Goal: Navigation & Orientation: Find specific page/section

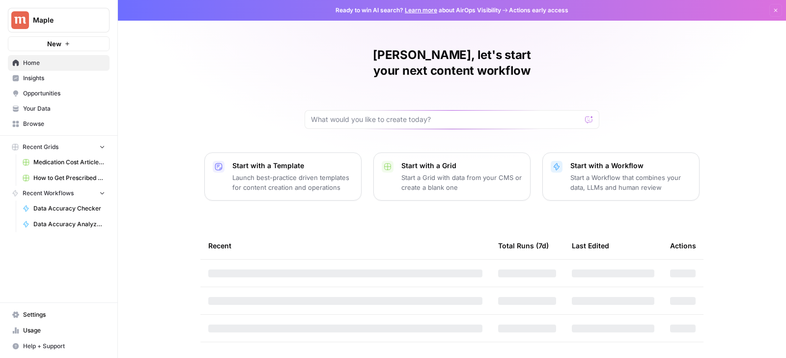
click at [33, 332] on span "Usage" at bounding box center [64, 330] width 82 height 9
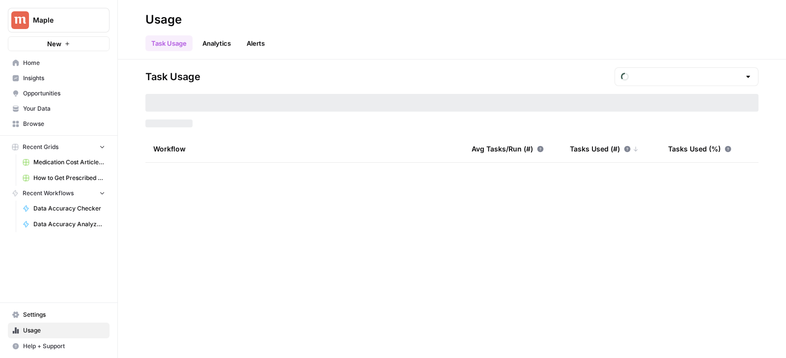
type input "September Tasks"
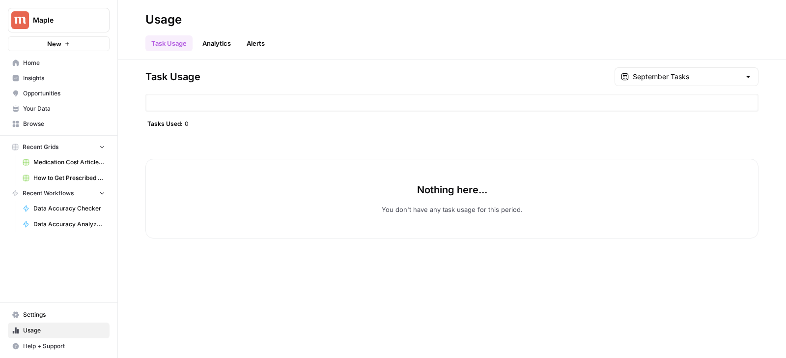
click at [39, 322] on link "Settings" at bounding box center [59, 315] width 102 height 16
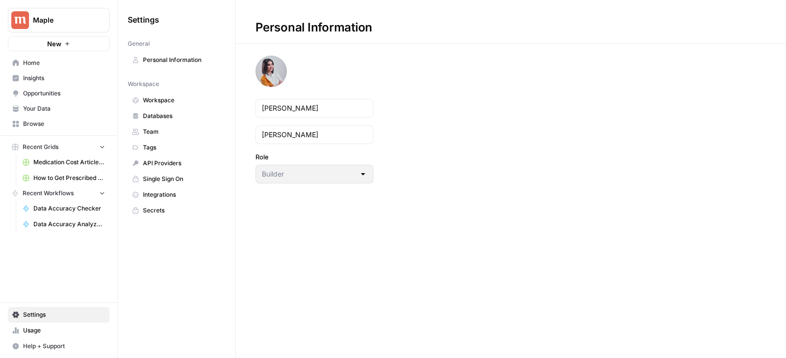
click at [167, 115] on span "Databases" at bounding box center [182, 116] width 78 height 9
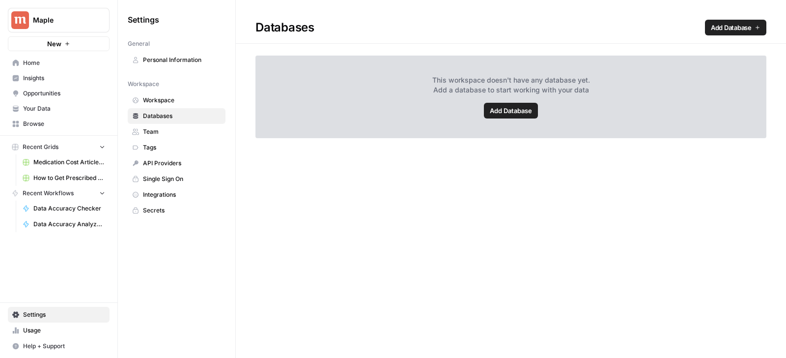
click at [175, 177] on span "Single Sign On" at bounding box center [182, 178] width 78 height 9
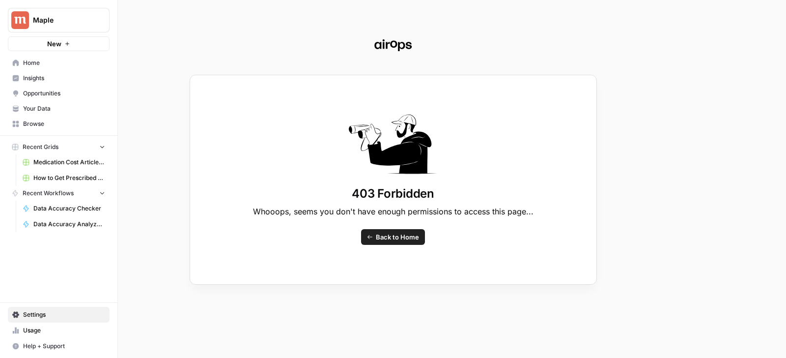
click at [48, 74] on div "403 Forbidden Whooops, seems you don't have enough permissions to access this p…" at bounding box center [393, 179] width 786 height 358
click at [47, 62] on div "403 Forbidden Whooops, seems you don't have enough permissions to access this p…" at bounding box center [393, 179] width 786 height 358
click at [29, 63] on div "403 Forbidden Whooops, seems you don't have enough permissions to access this p…" at bounding box center [393, 179] width 786 height 358
click at [377, 241] on span "Back to Home" at bounding box center [397, 237] width 43 height 10
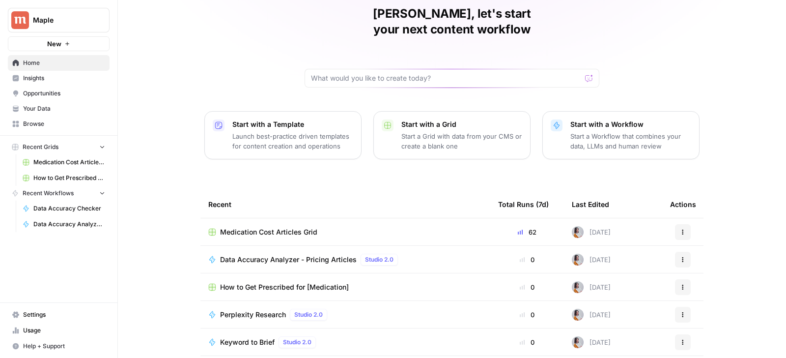
scroll to position [83, 0]
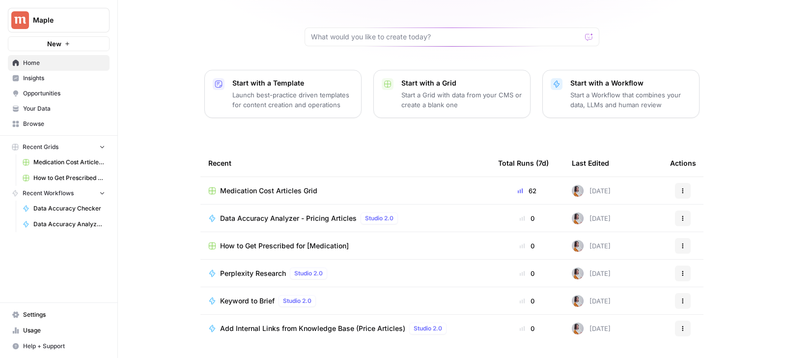
click at [292, 186] on span "Medication Cost Articles Grid" at bounding box center [268, 191] width 97 height 10
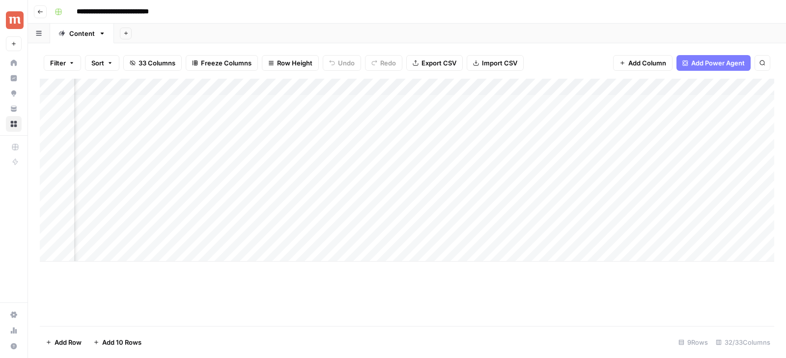
scroll to position [0, 2251]
